Goal: Task Accomplishment & Management: Manage account settings

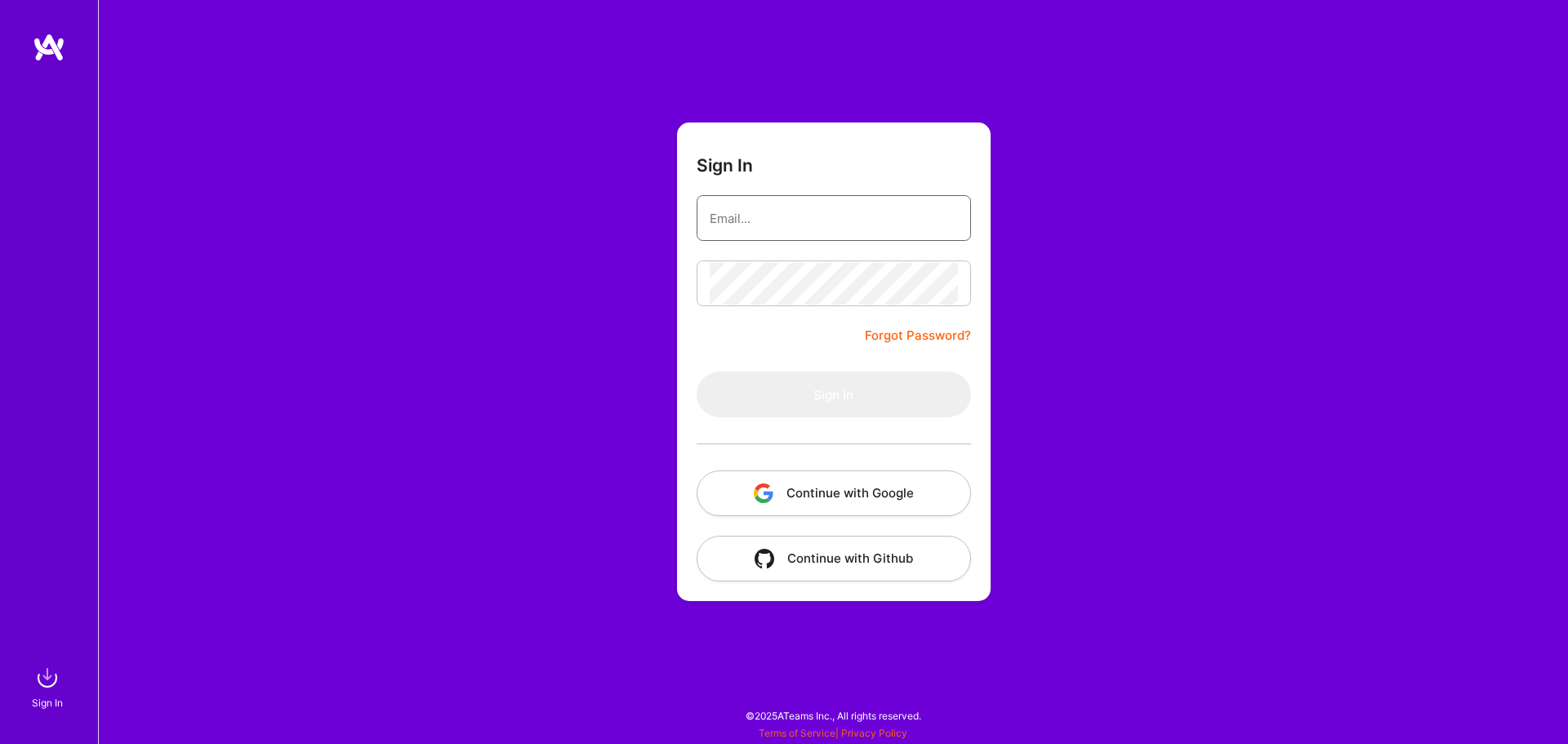
click at [842, 235] on input "email" at bounding box center [834, 219] width 248 height 42
type input "[EMAIL_ADDRESS][DOMAIN_NAME]"
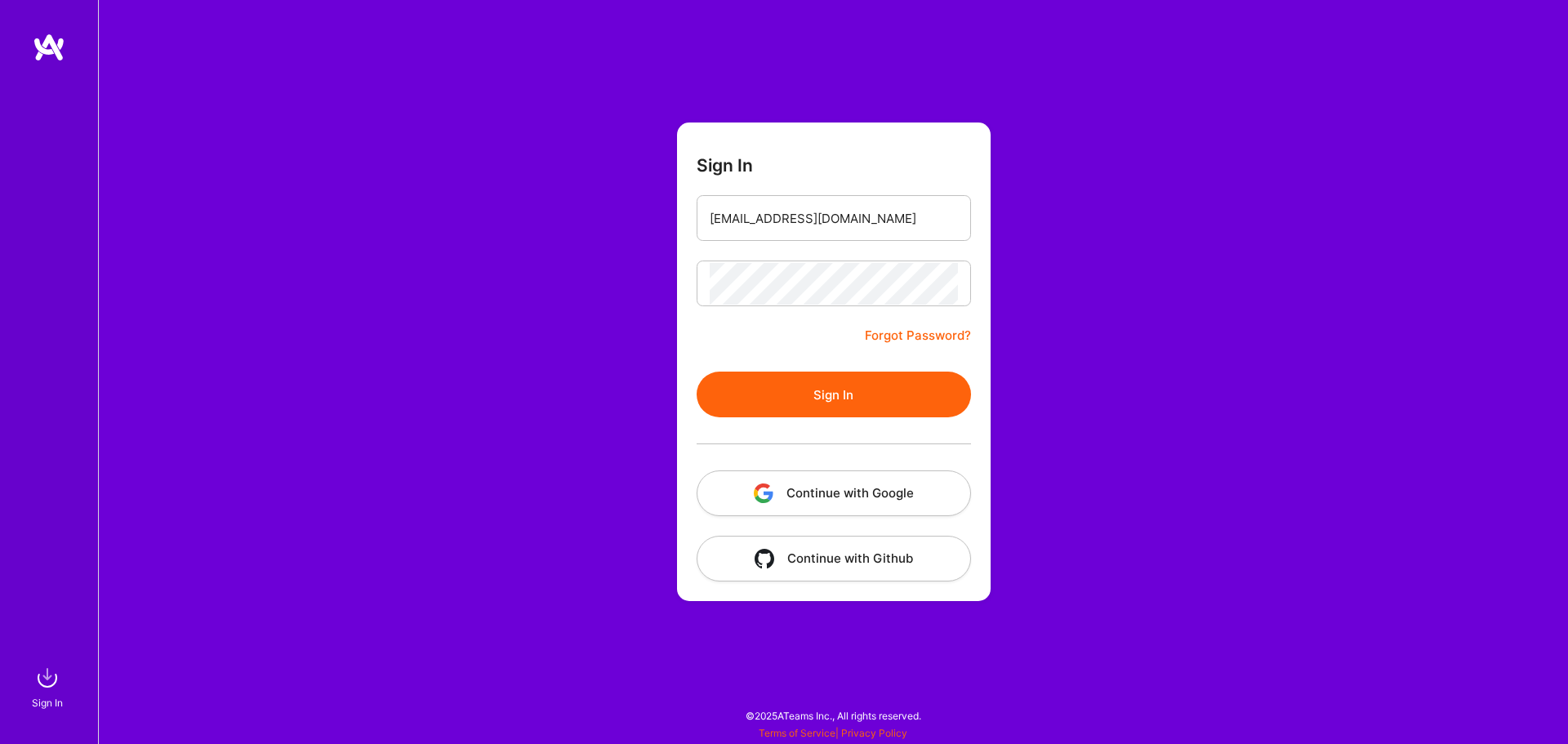
click at [846, 398] on button "Sign In" at bounding box center [834, 394] width 275 height 46
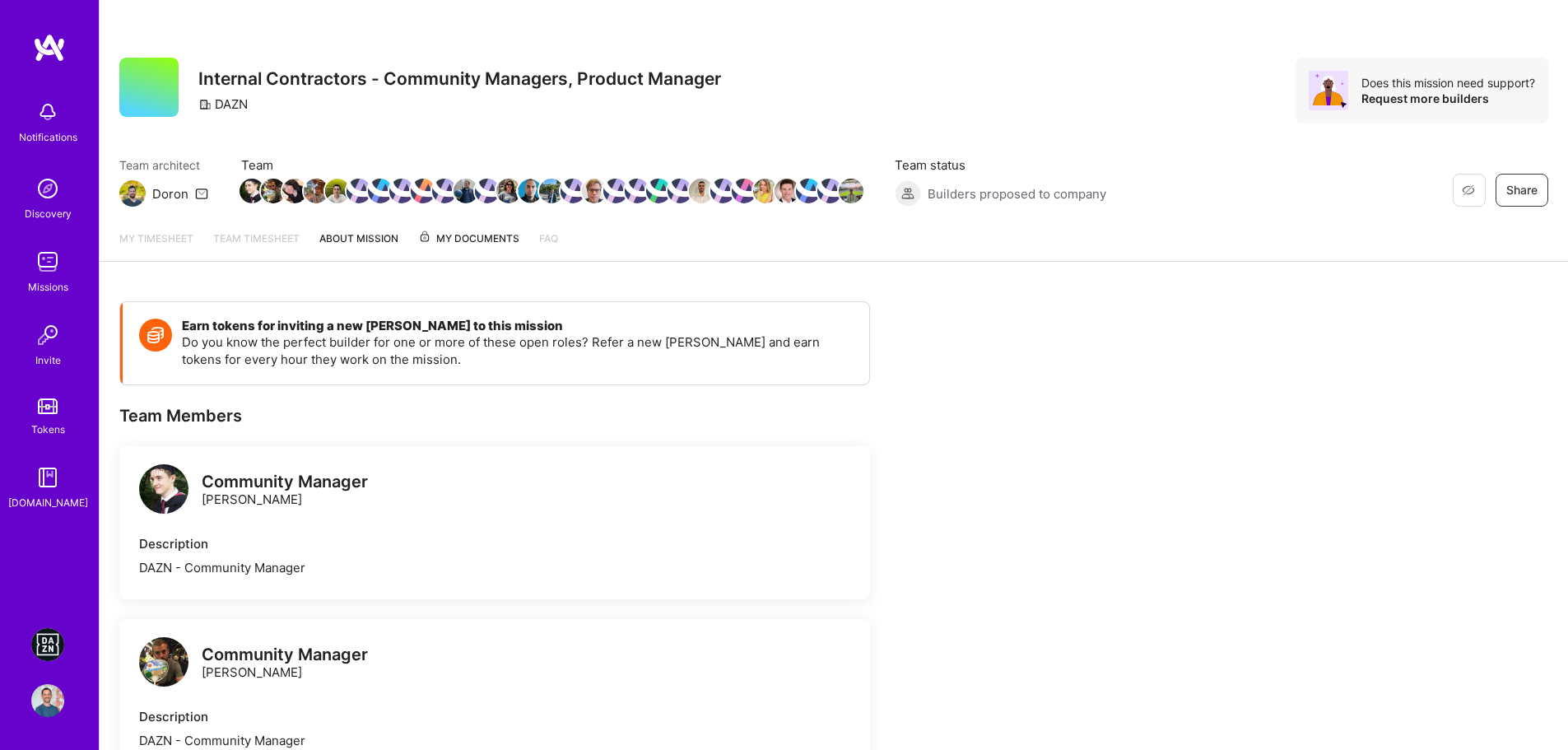
click at [51, 642] on img at bounding box center [48, 644] width 33 height 33
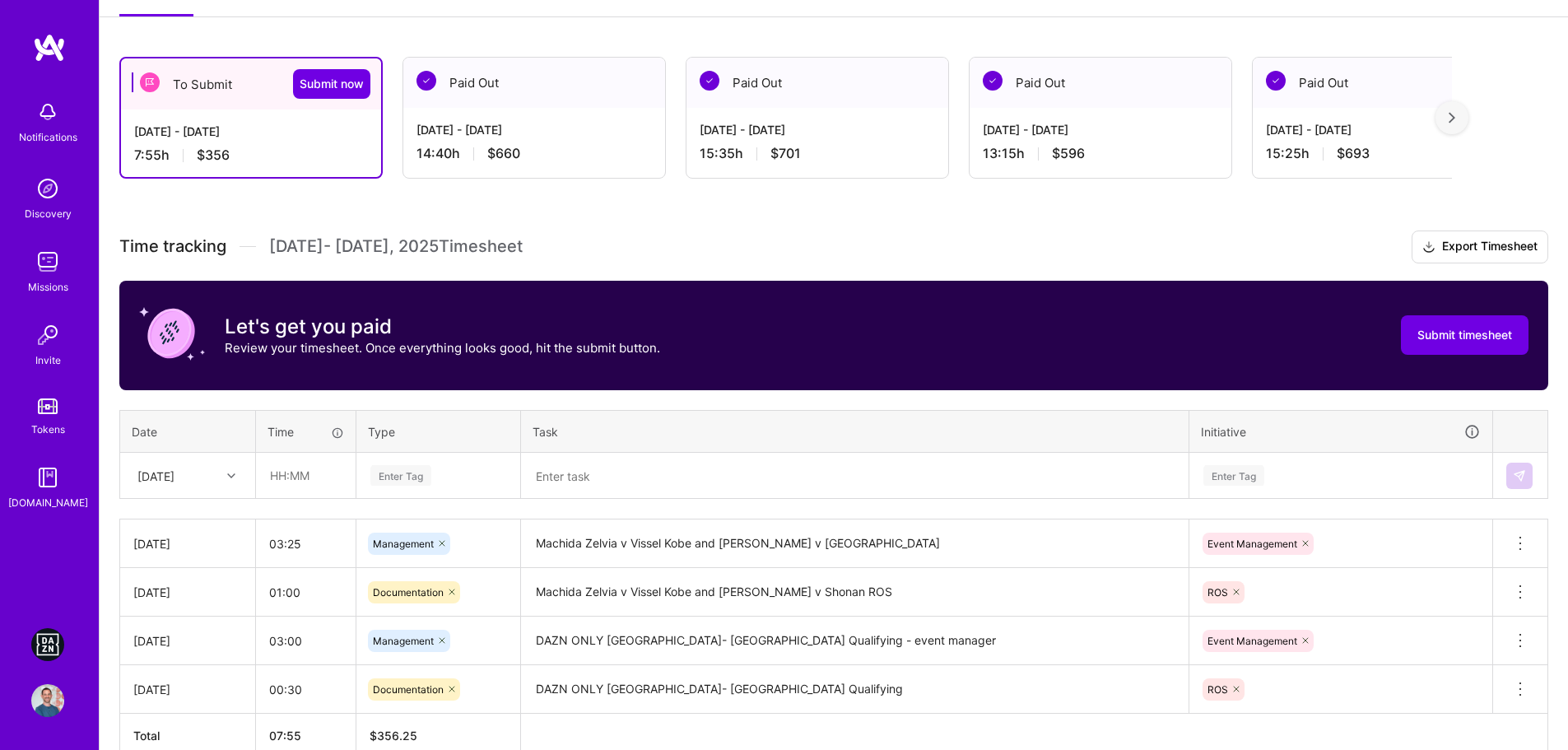
scroll to position [247, 0]
click at [280, 475] on input "text" at bounding box center [305, 473] width 98 height 43
type input "01:10"
click at [462, 455] on div "Enter Tag" at bounding box center [438, 474] width 162 height 43
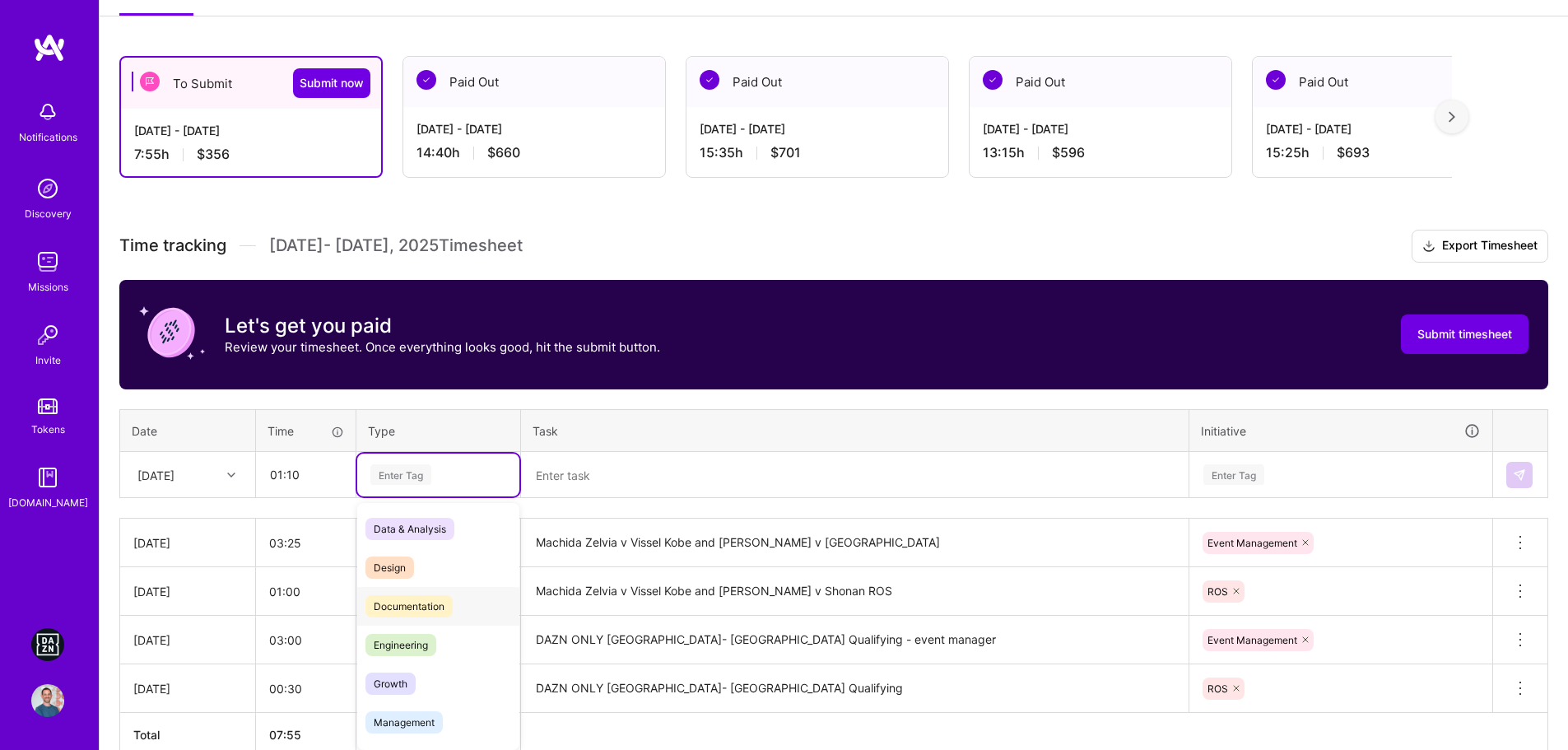
click at [428, 605] on span "Documentation" at bounding box center [409, 606] width 87 height 22
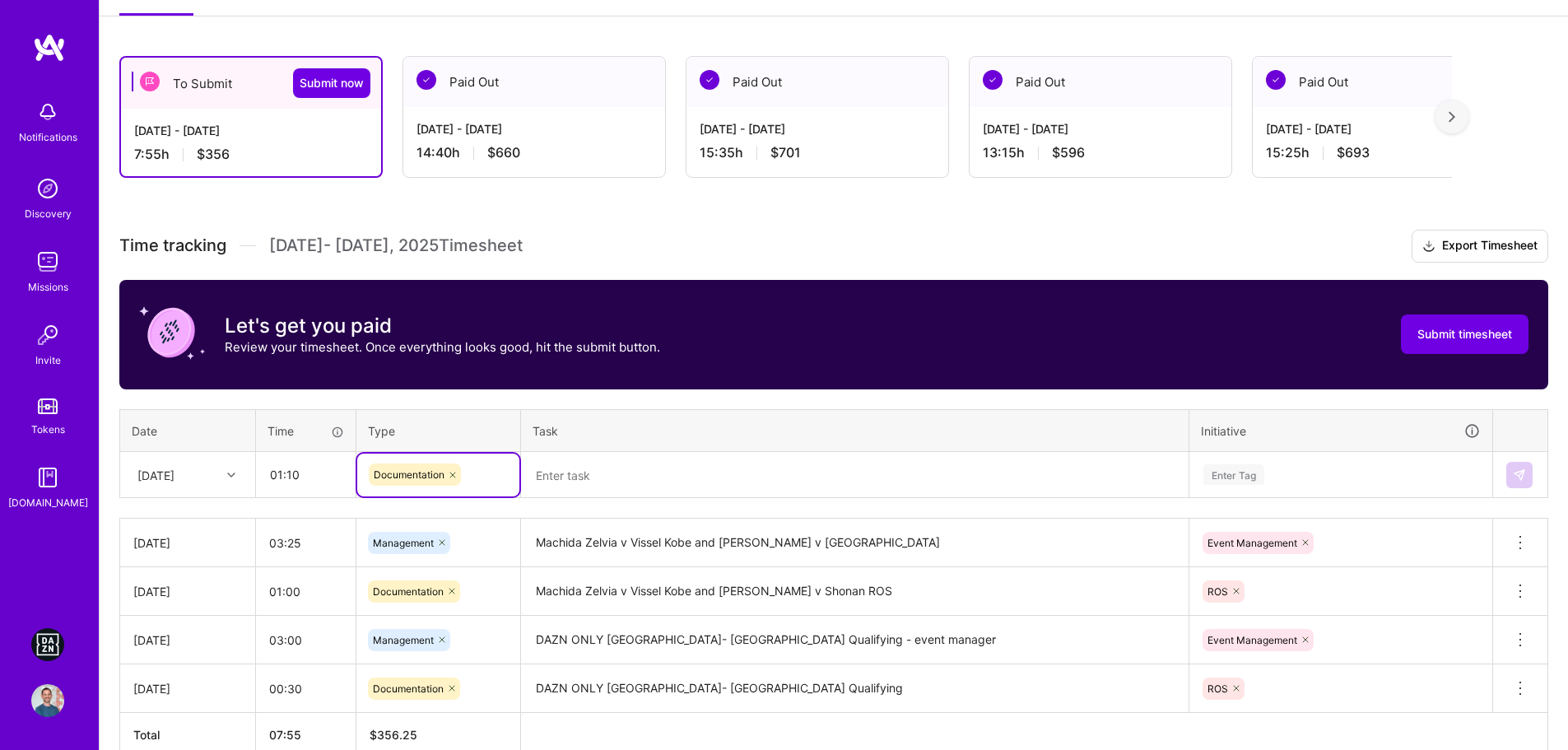
drag, startPoint x: 607, startPoint y: 469, endPoint x: 789, endPoint y: 388, distance: 199.2
click at [607, 471] on textarea at bounding box center [855, 474] width 665 height 43
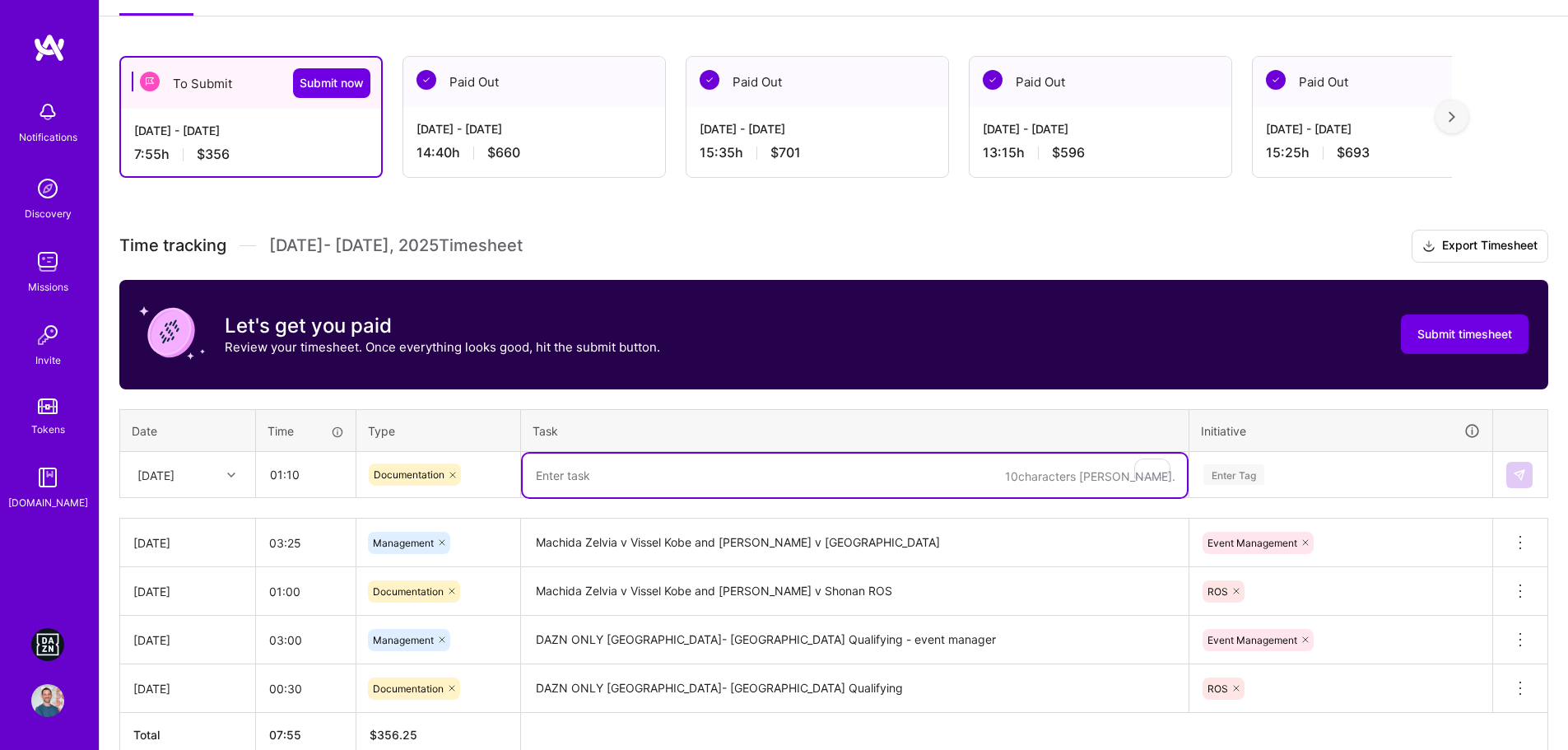
paste textarea "Shimizu S-Pulse v [GEOGRAPHIC_DATA] [PERSON_NAME]"
paste textarea "Kashima Antlers v Avispa Fukuoka"
type textarea "Shimizu S-Pulse v Yokohama [PERSON_NAME] and Kashima Antlers v Avispa Fukuoka"
click at [1302, 478] on div "Enter Tag" at bounding box center [1341, 474] width 301 height 43
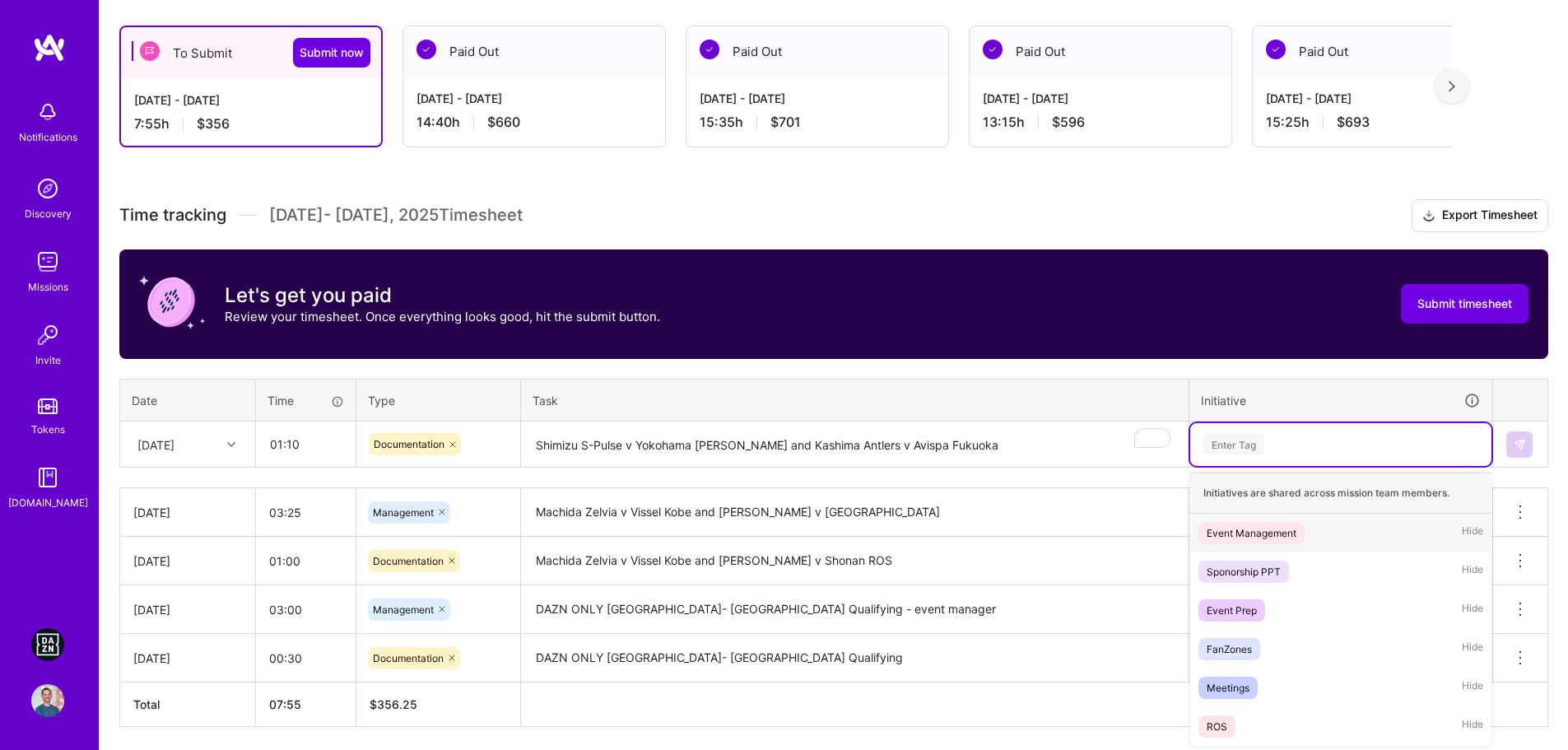
scroll to position [279, 0]
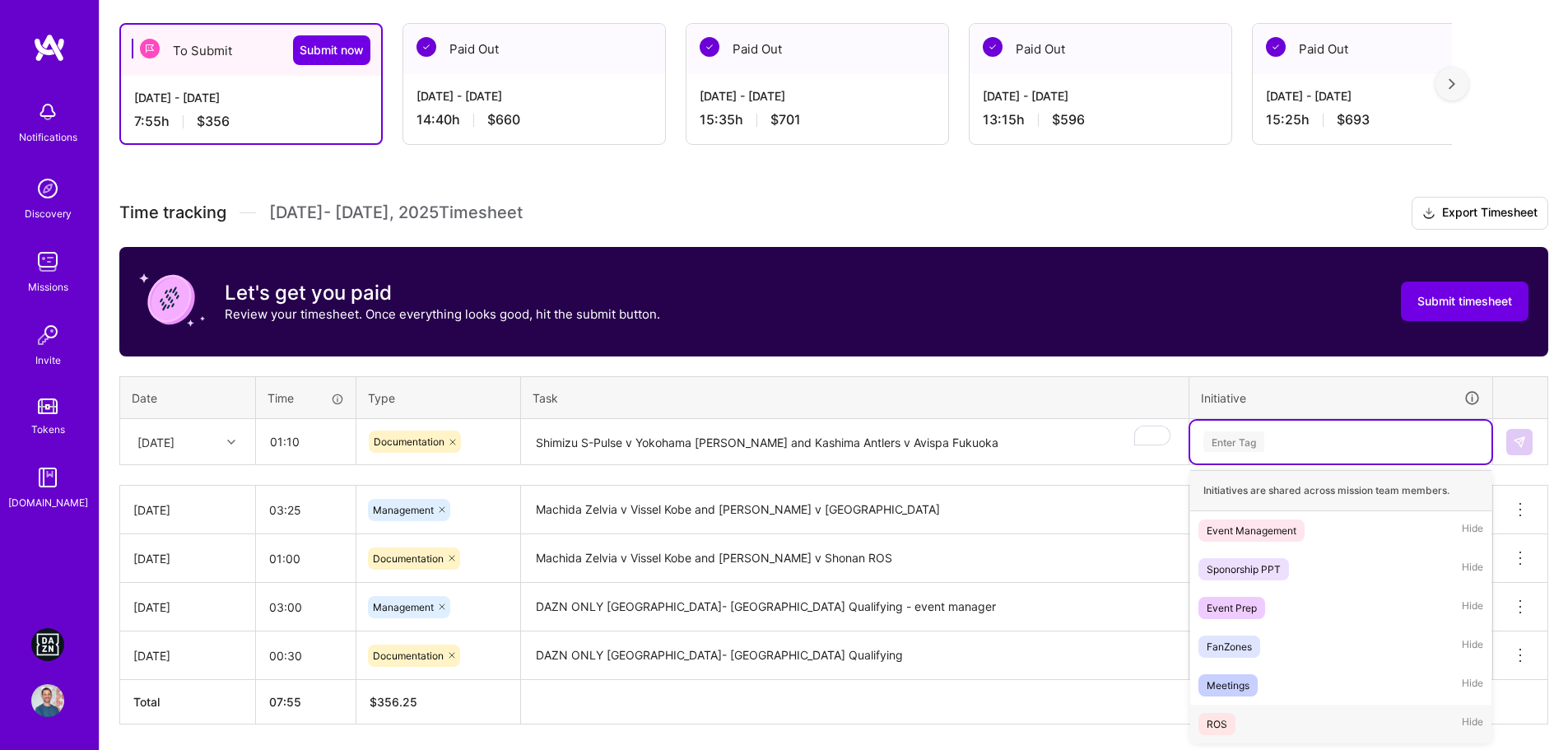
click at [1274, 720] on div "ROS Hide" at bounding box center [1341, 723] width 301 height 39
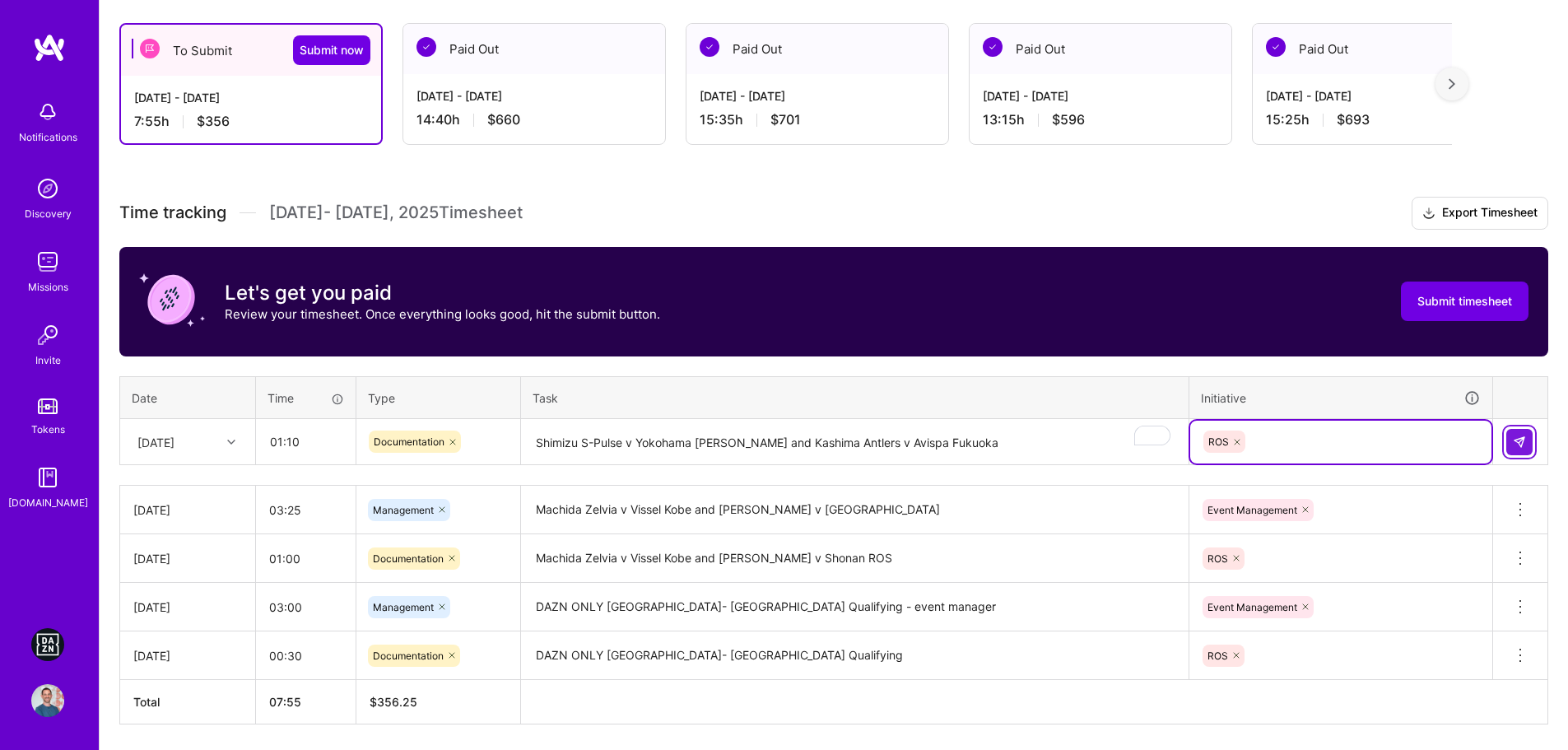
click at [1521, 445] on img at bounding box center [1519, 442] width 13 height 13
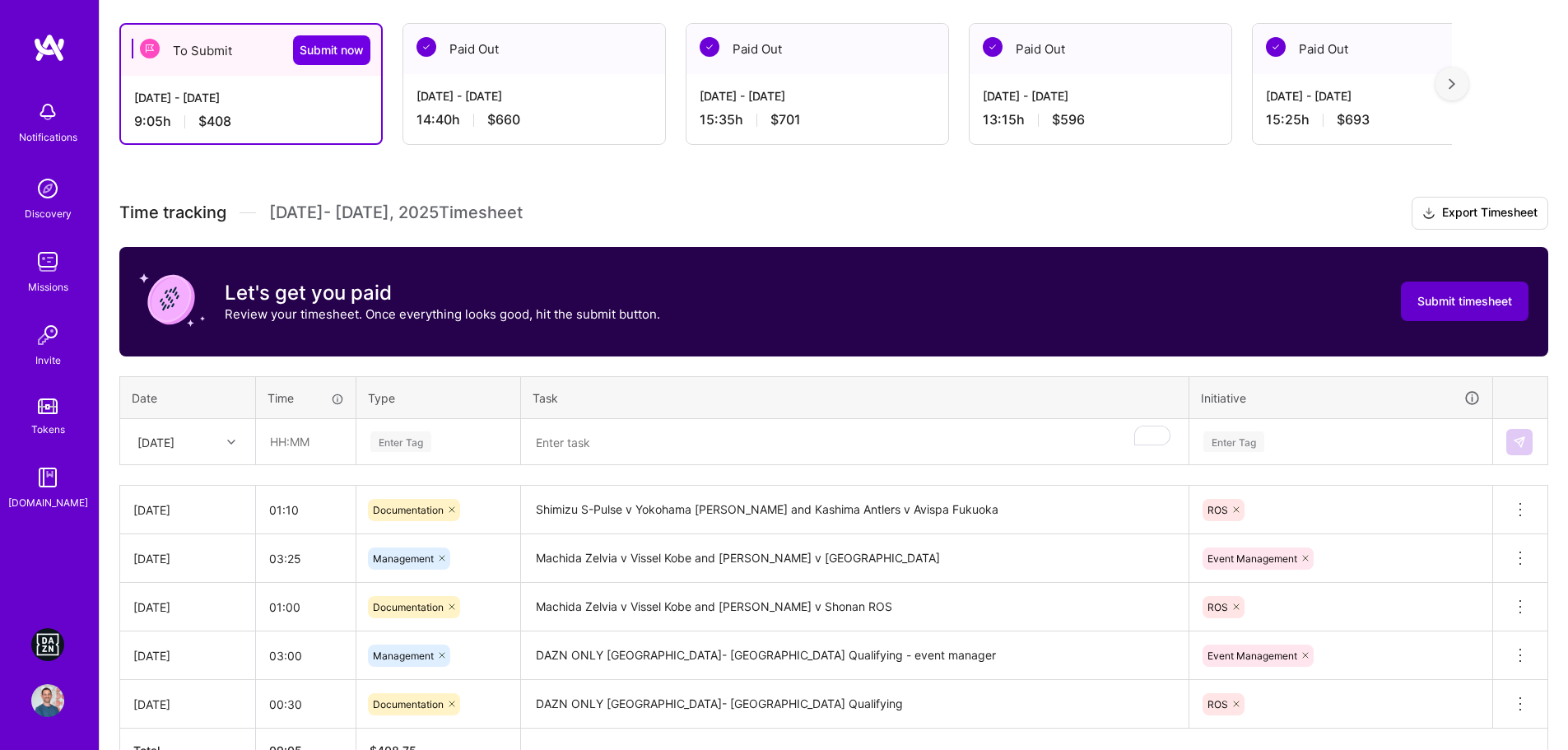
click at [1460, 301] on span "Submit timesheet" at bounding box center [1464, 301] width 95 height 17
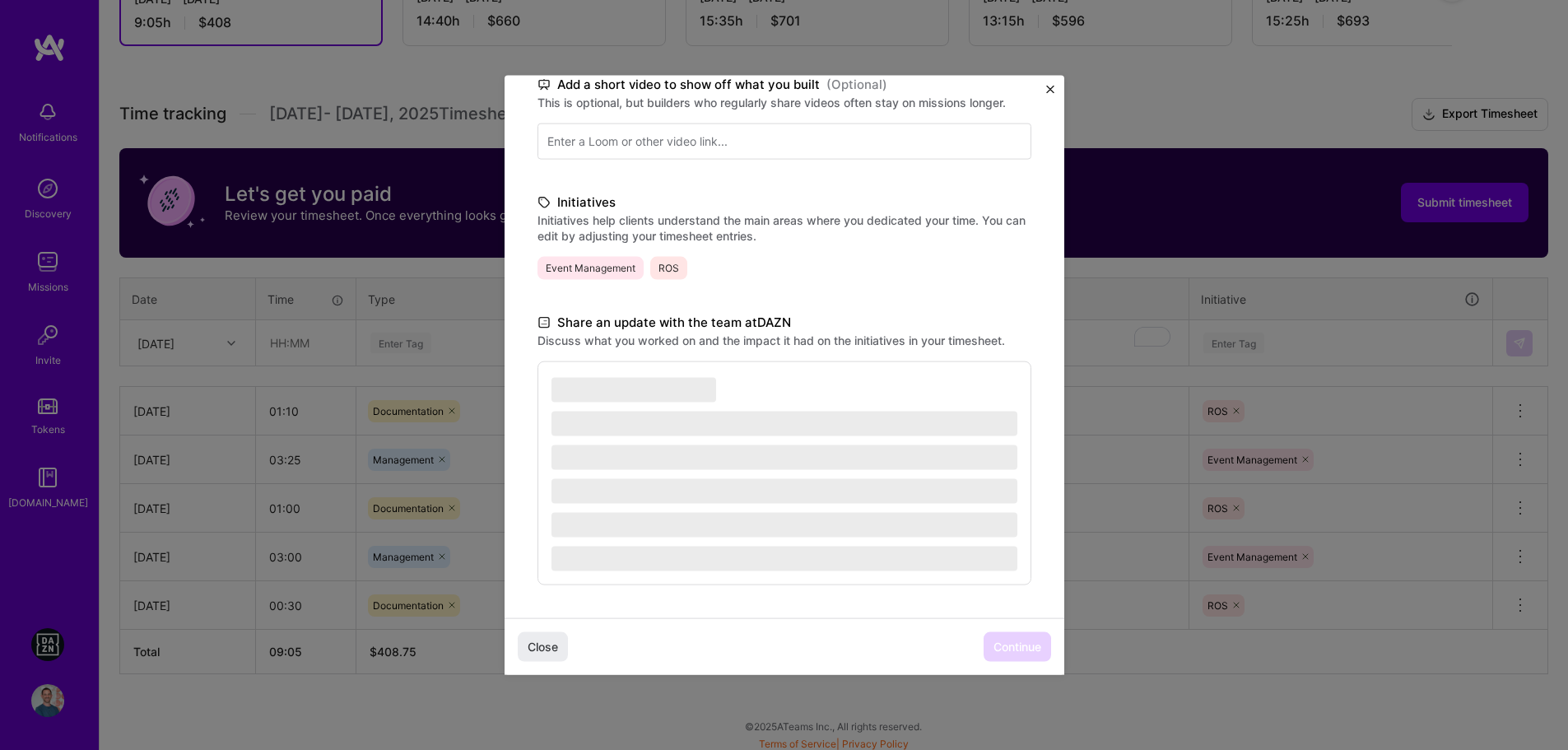
scroll to position [383, 0]
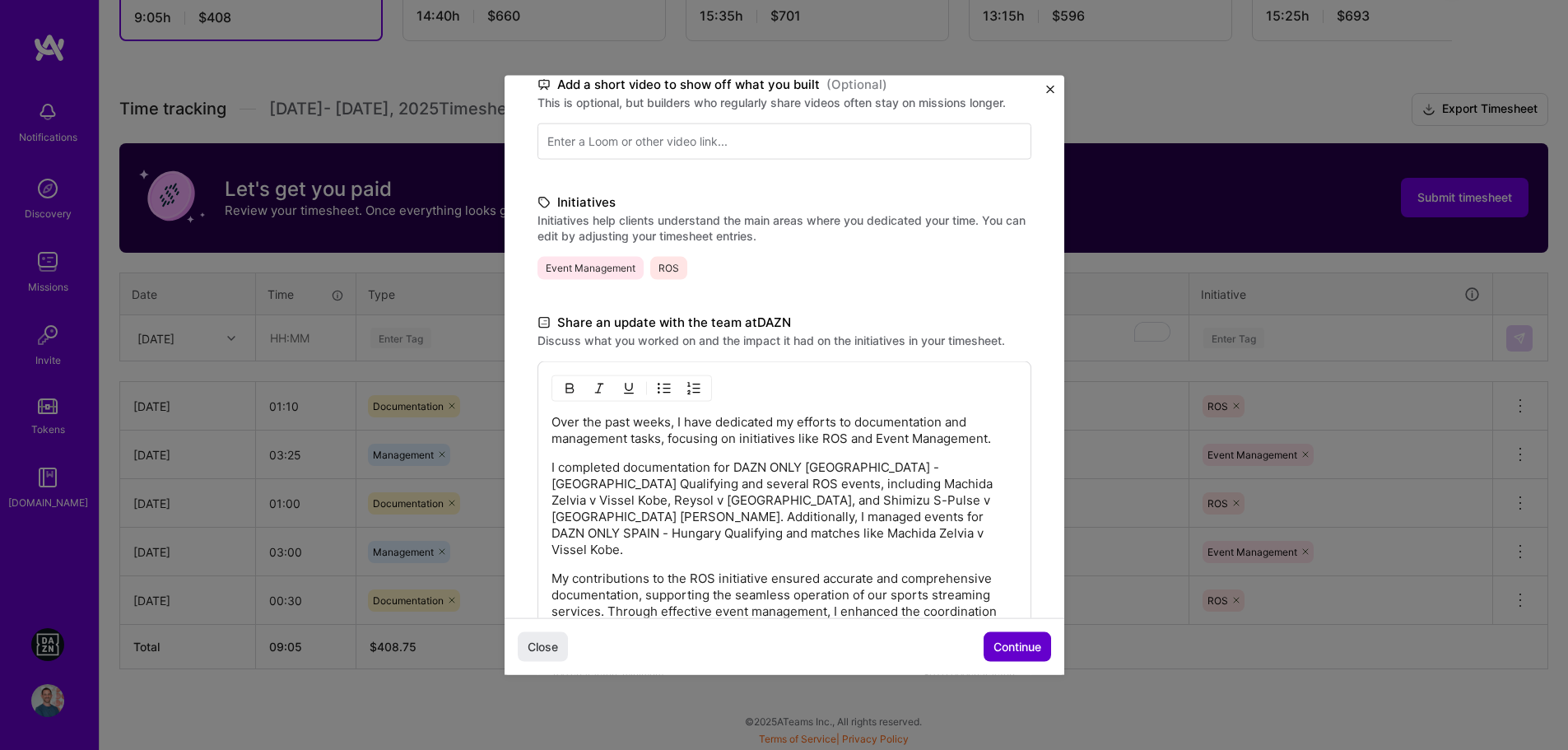
click at [1001, 645] on span "Continue" at bounding box center [1017, 647] width 48 height 17
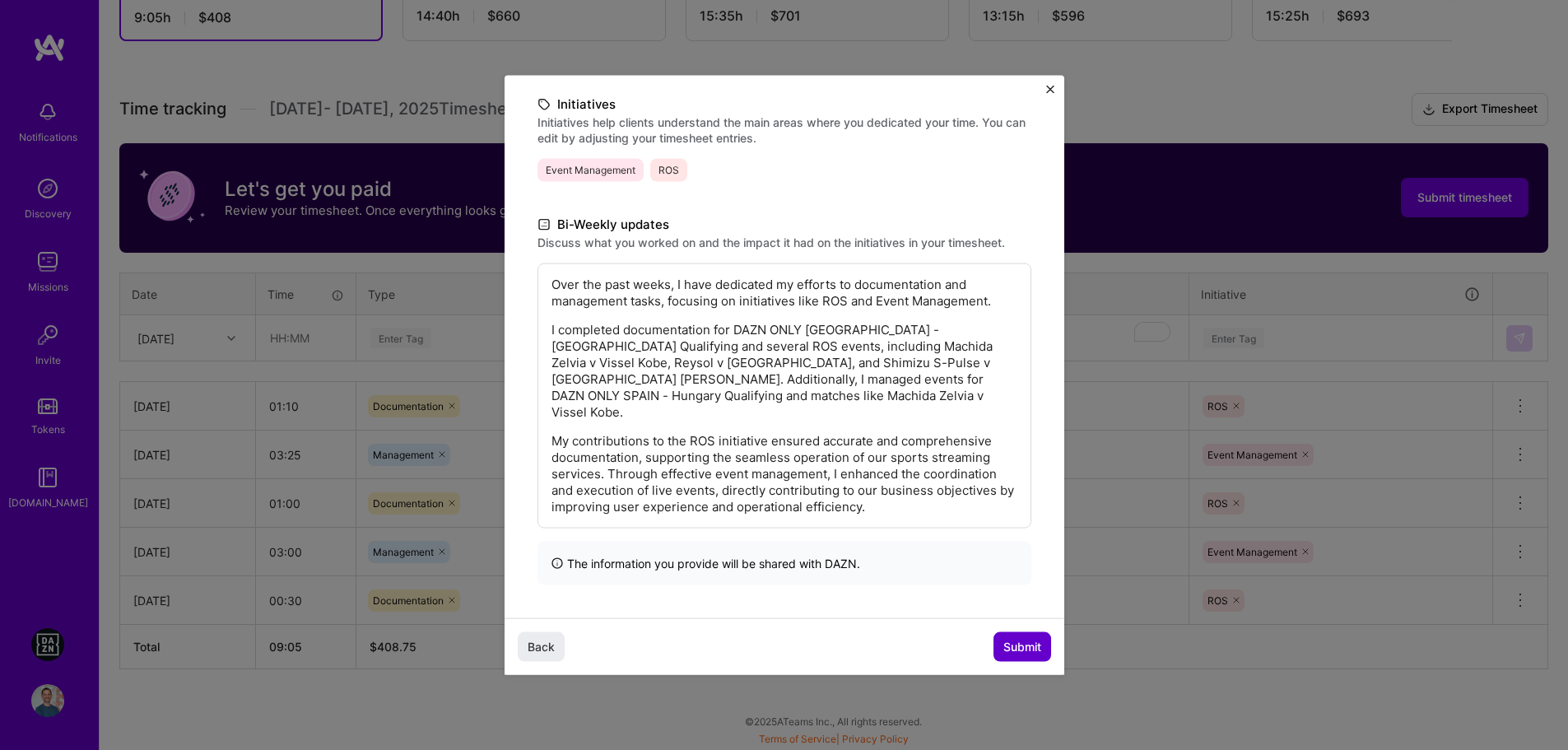
scroll to position [111, 0]
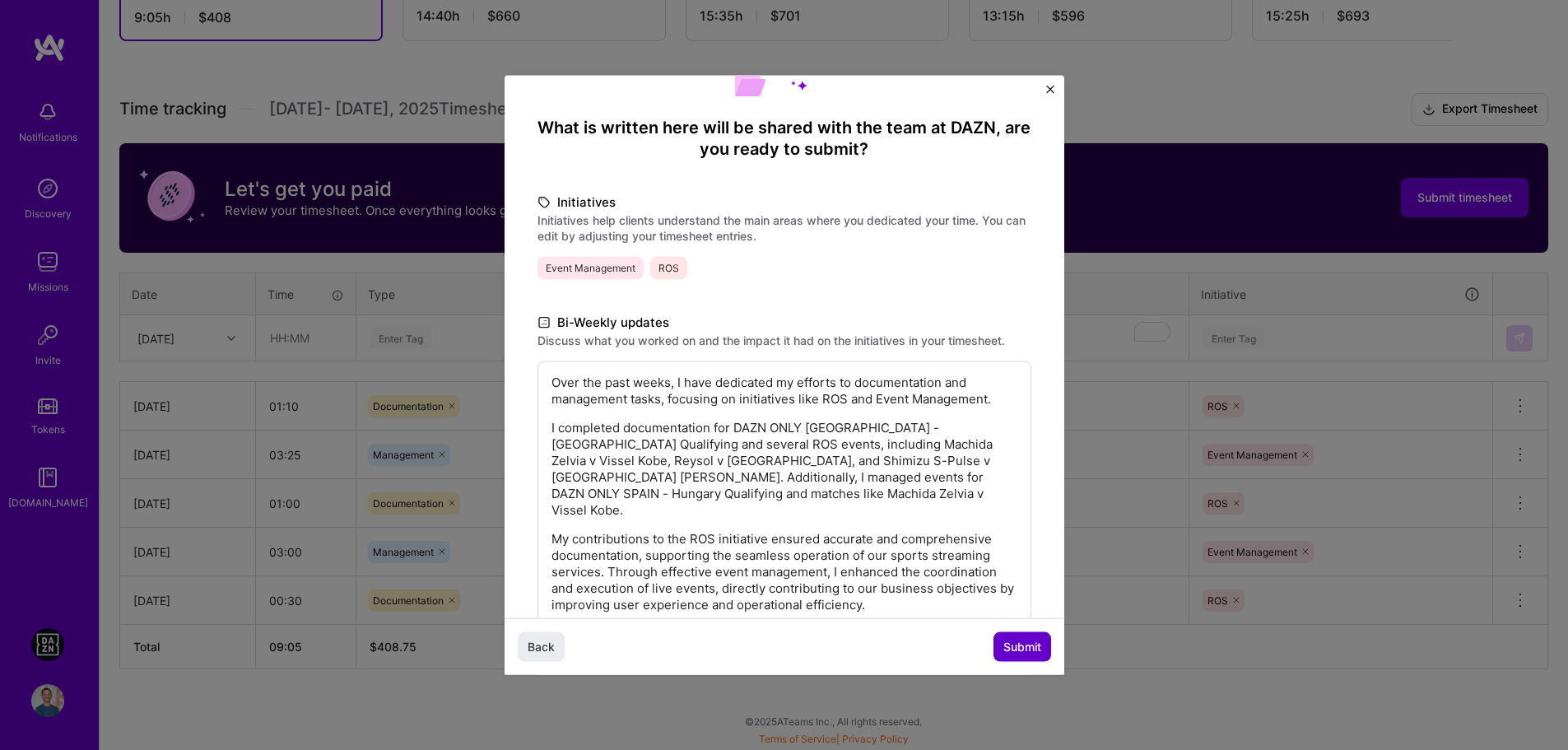
click at [1004, 645] on span "Submit" at bounding box center [1022, 647] width 38 height 17
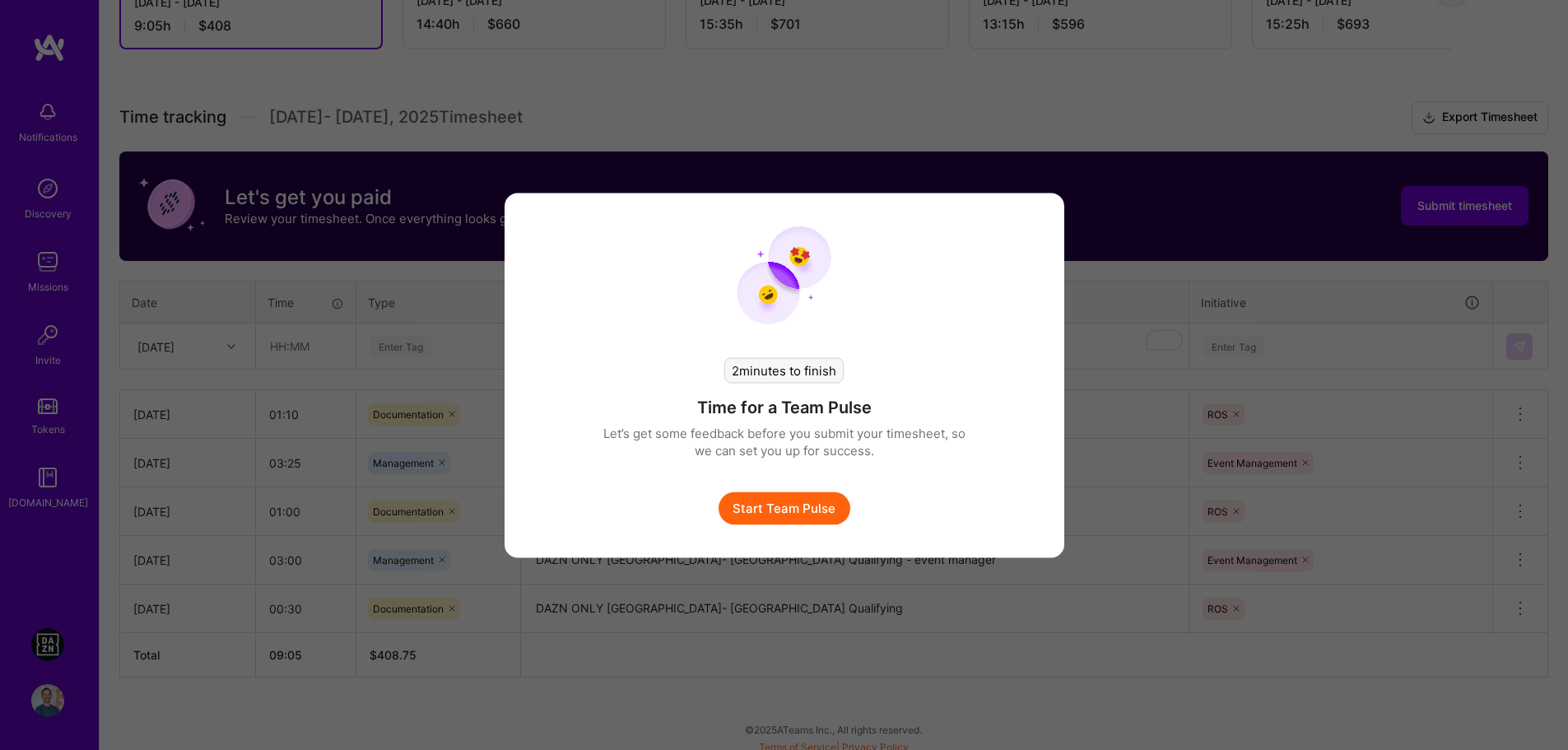
scroll to position [375, 0]
click at [826, 507] on button "Start Team Pulse" at bounding box center [790, 508] width 131 height 33
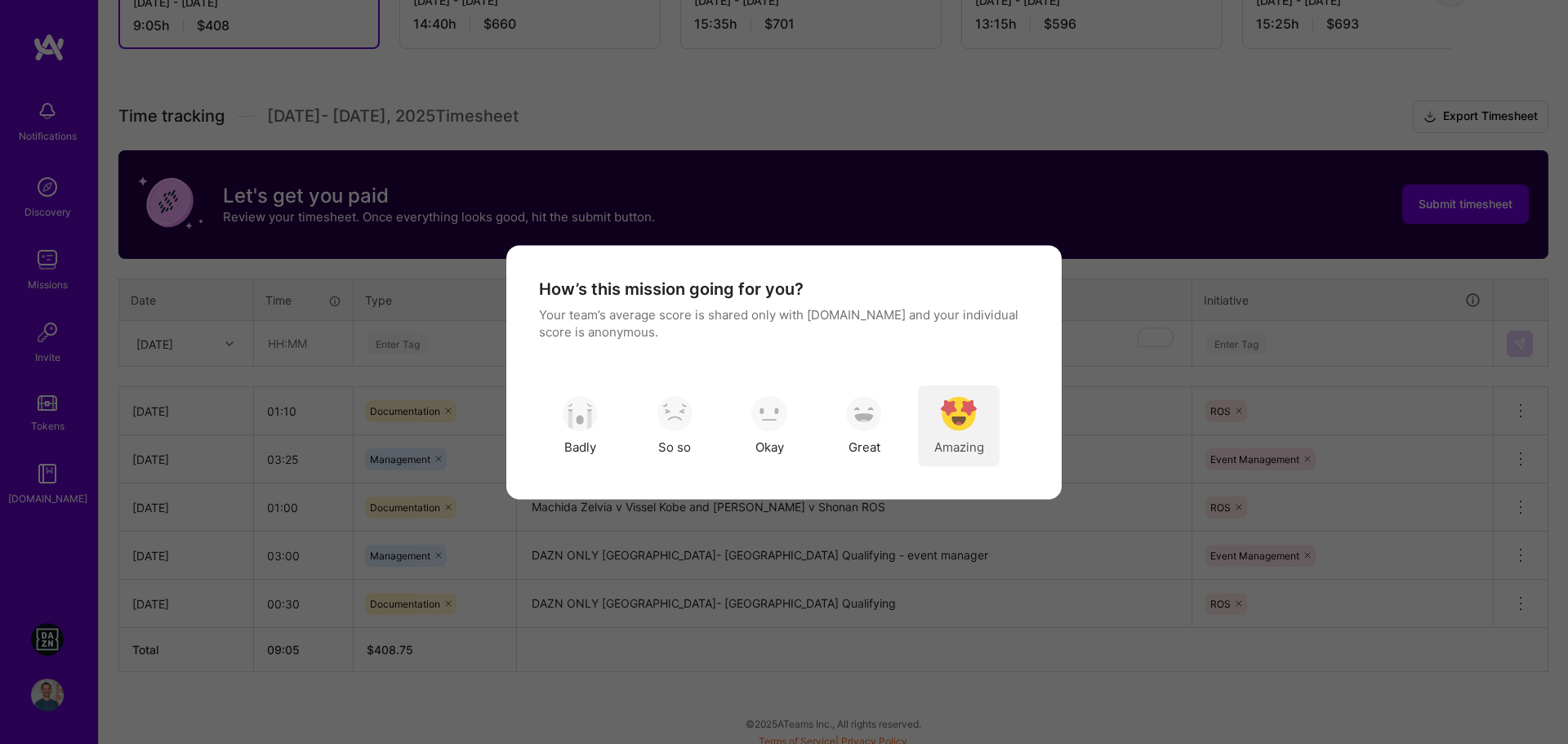
click at [961, 426] on img "modal" at bounding box center [959, 413] width 36 height 36
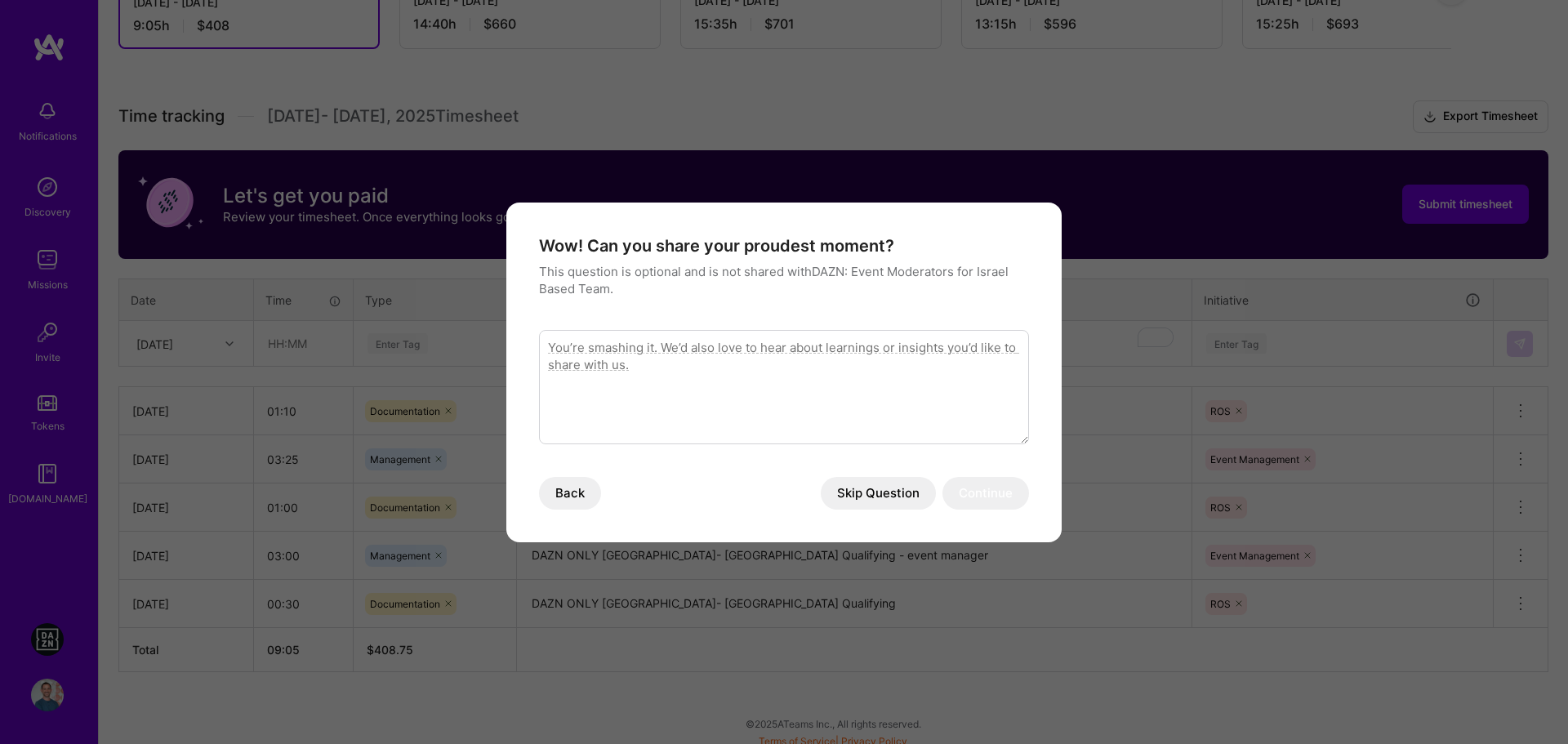
click at [871, 496] on button "Skip Question" at bounding box center [878, 493] width 115 height 33
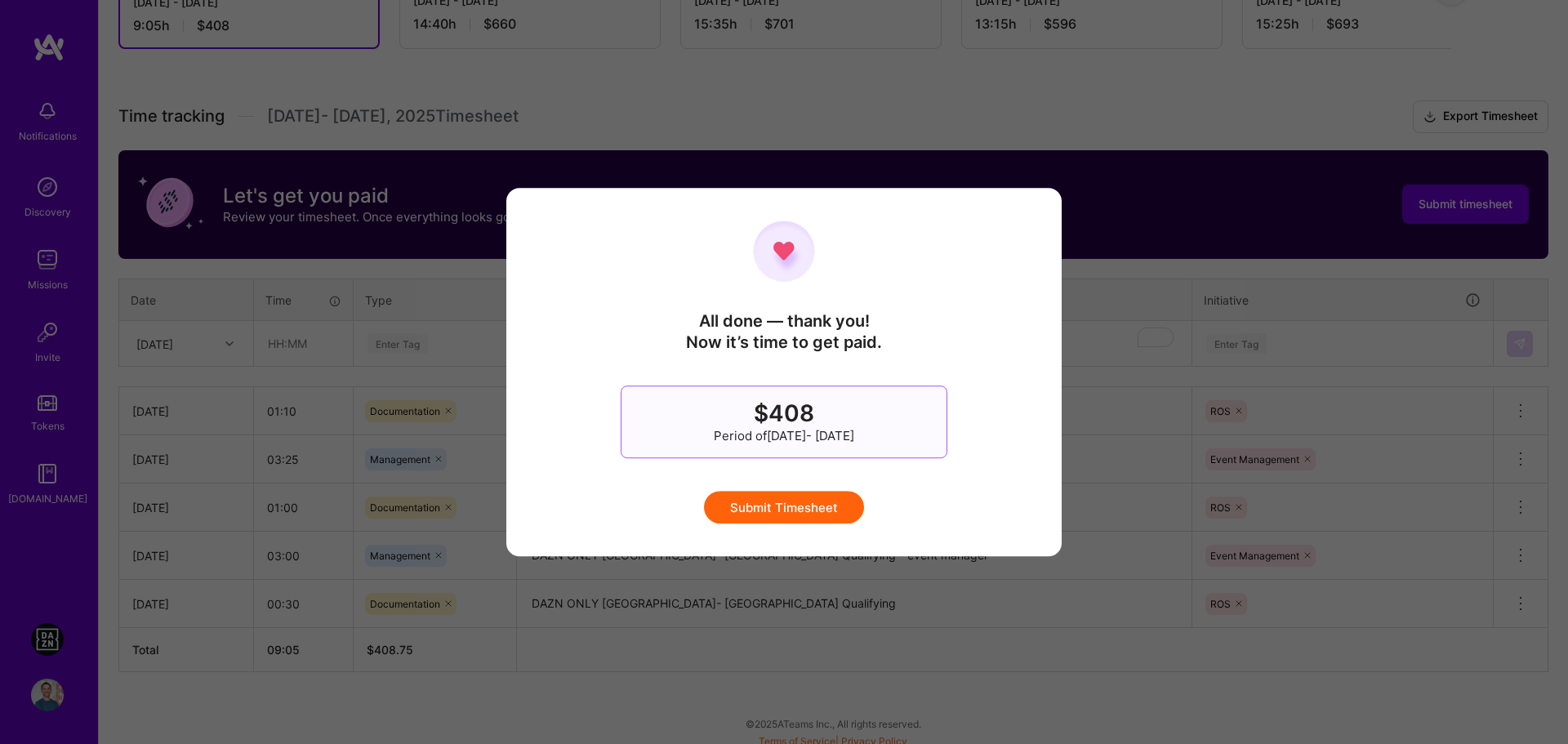
click at [799, 510] on button "Submit Timesheet" at bounding box center [784, 507] width 161 height 33
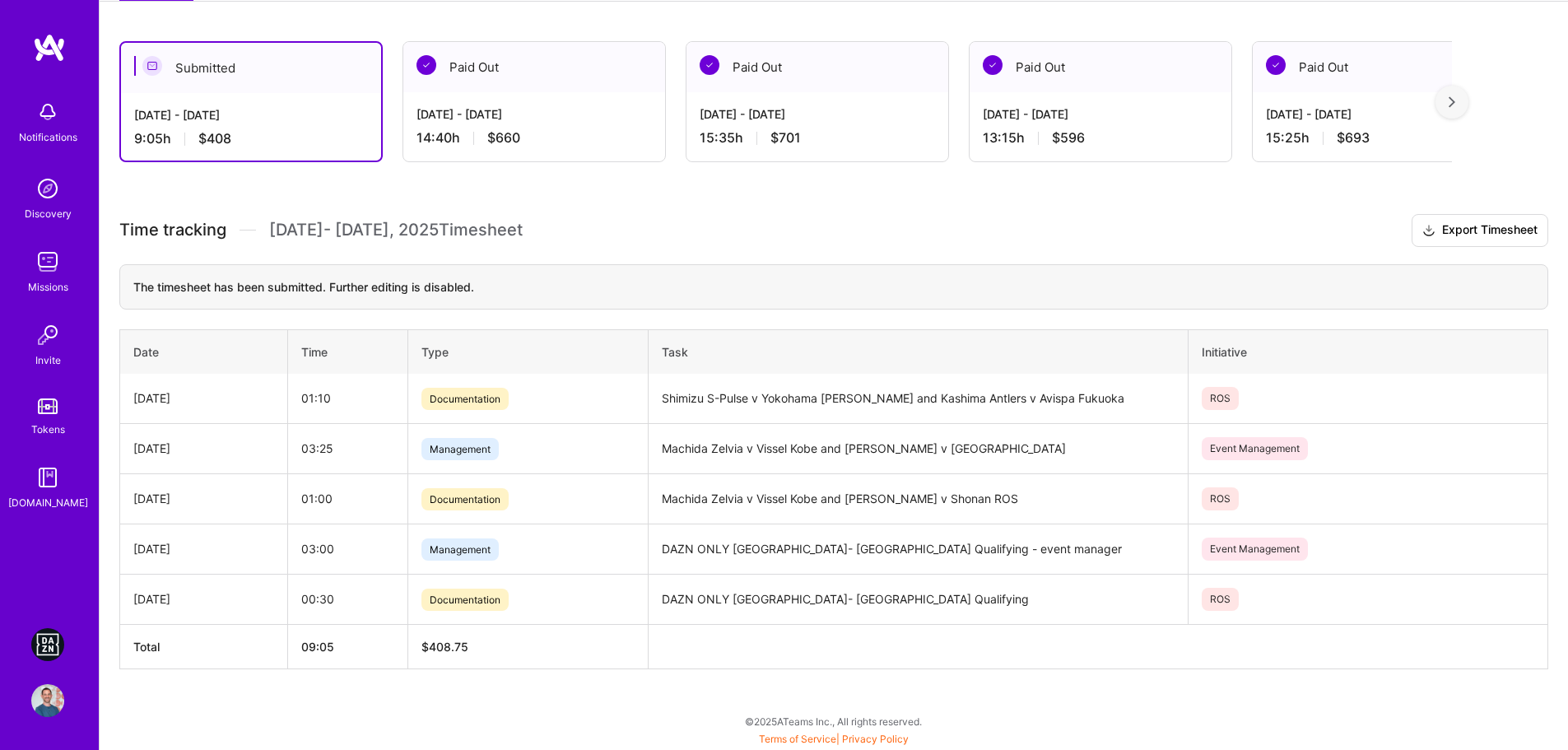
scroll to position [262, 0]
